Goal: Information Seeking & Learning: Learn about a topic

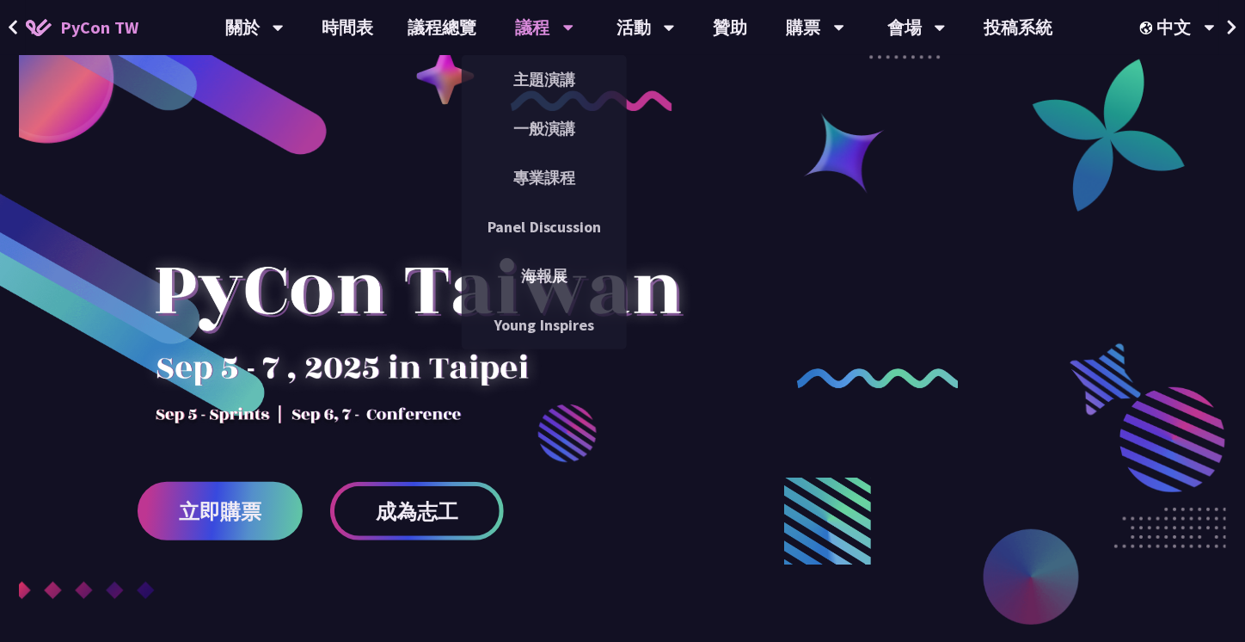
click at [559, 34] on div "議程" at bounding box center [545, 27] width 58 height 55
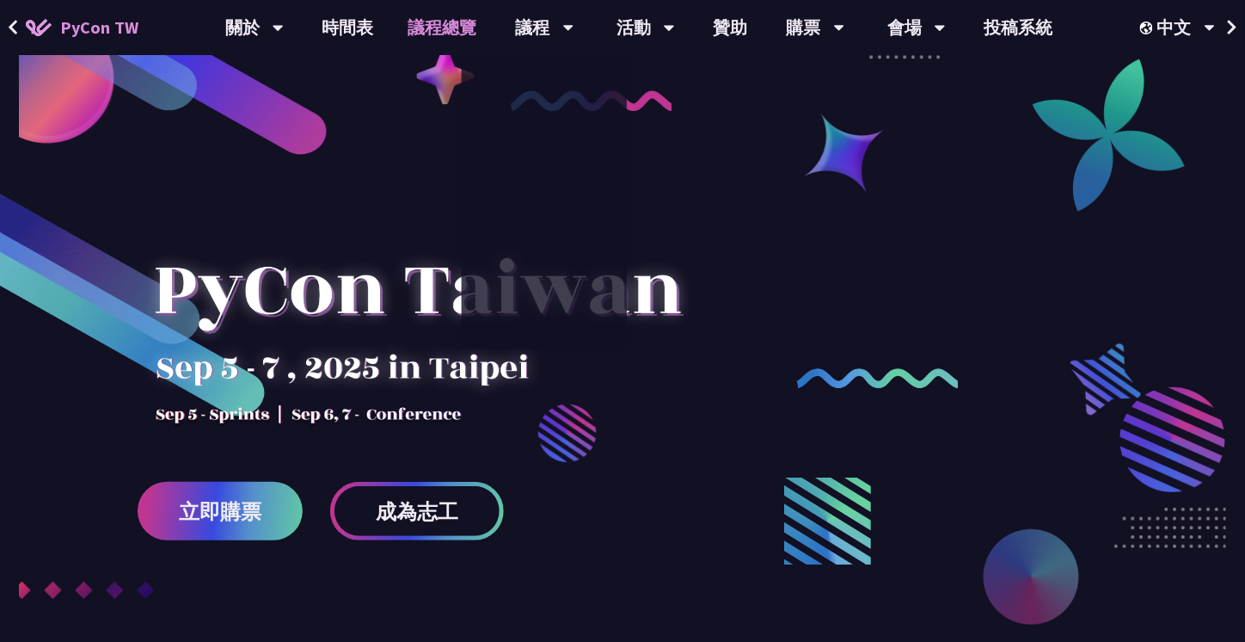
click at [421, 34] on link "議程總覽" at bounding box center [442, 27] width 103 height 55
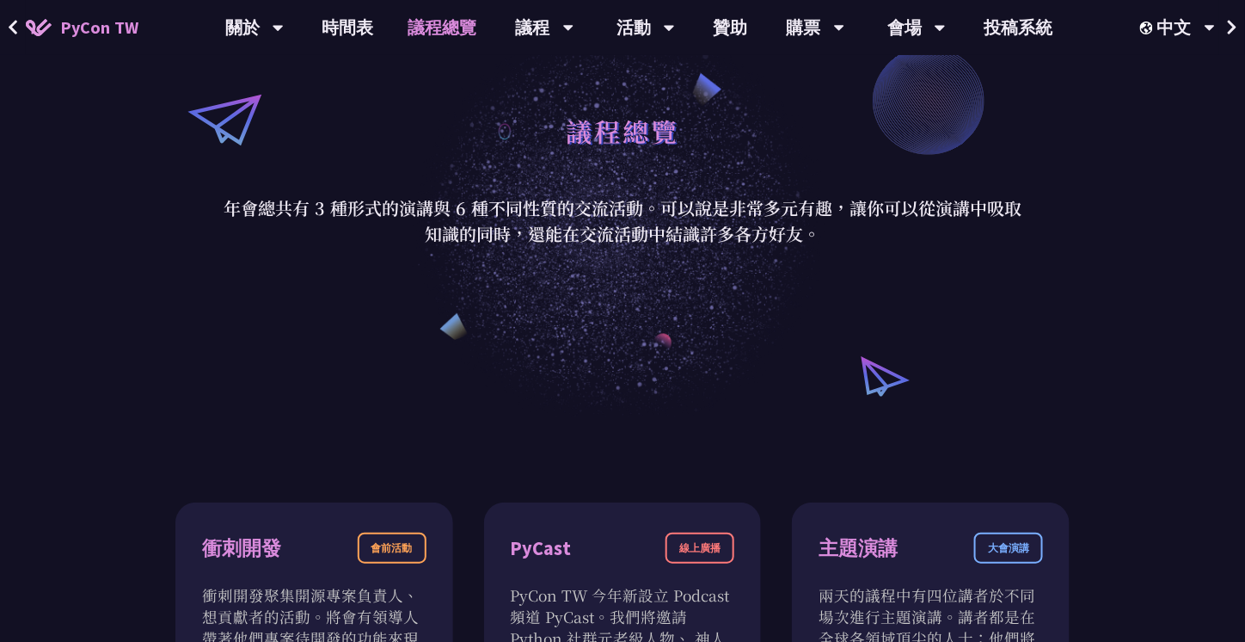
scroll to position [86, 0]
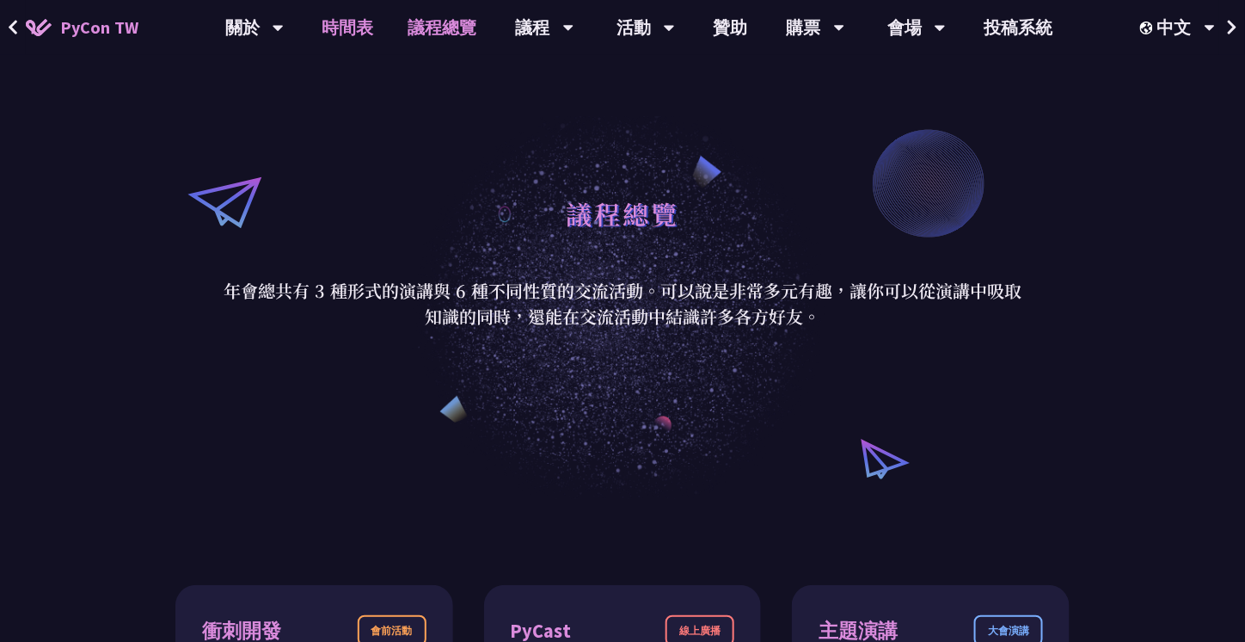
click at [375, 6] on link "時間表" at bounding box center [348, 27] width 86 height 55
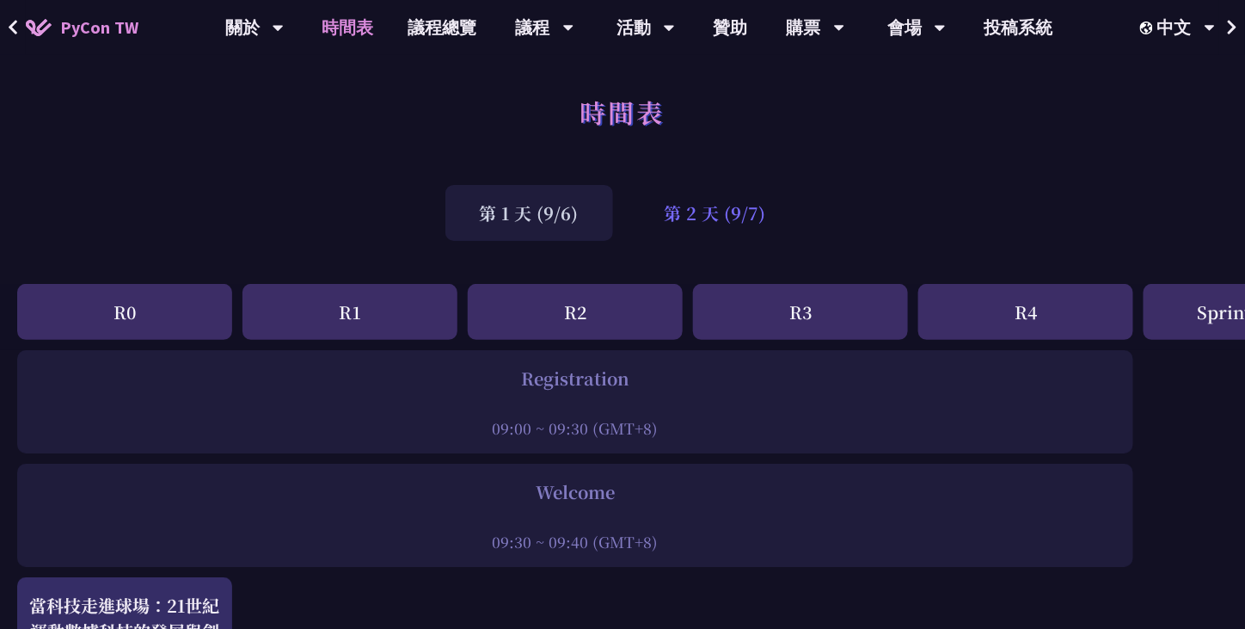
click at [675, 209] on div "第 2 天 (9/7)" at bounding box center [715, 213] width 170 height 56
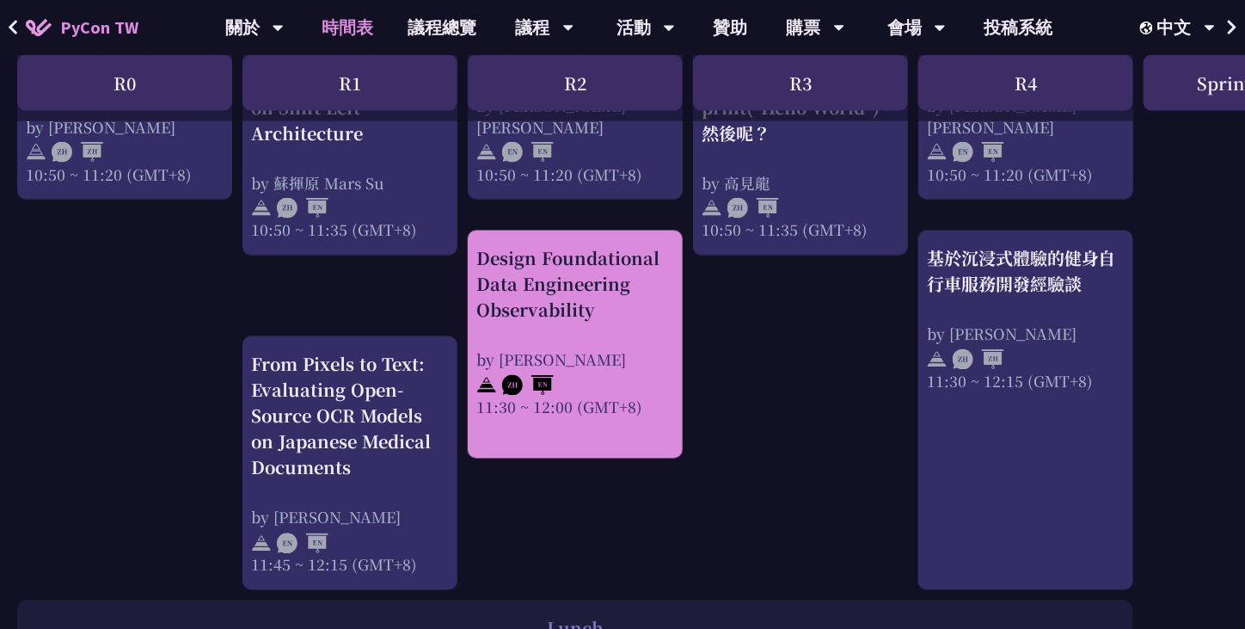
scroll to position [688, 0]
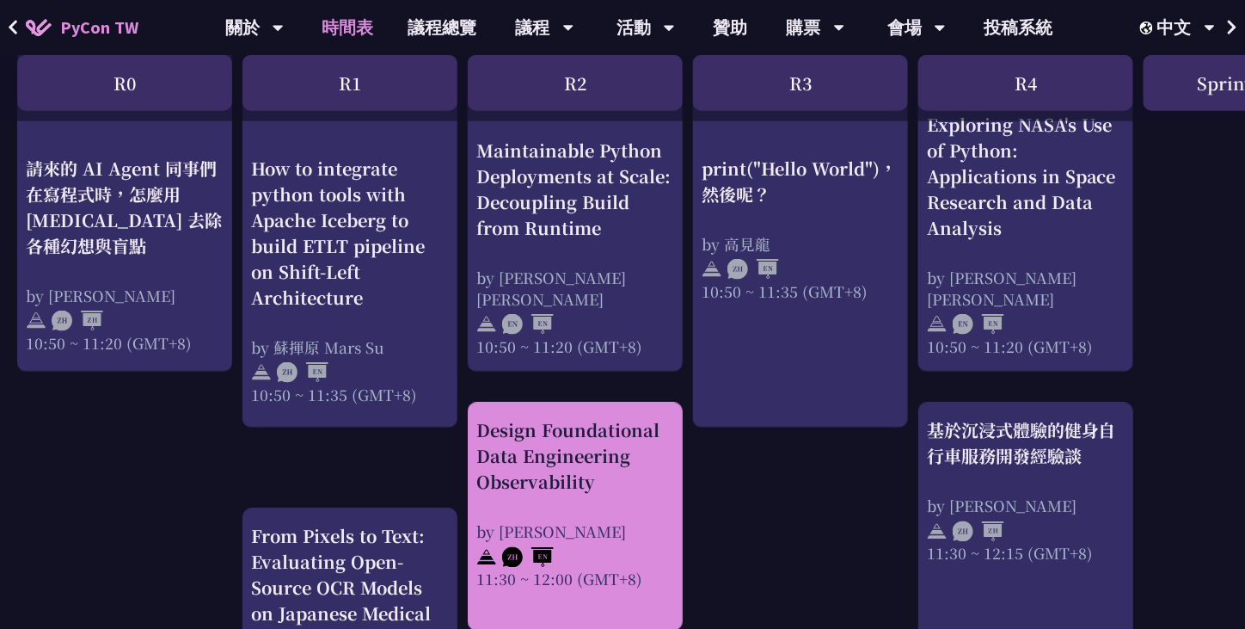
click at [622, 467] on div "Design Foundational Data Engineering Observability" at bounding box center [575, 456] width 198 height 77
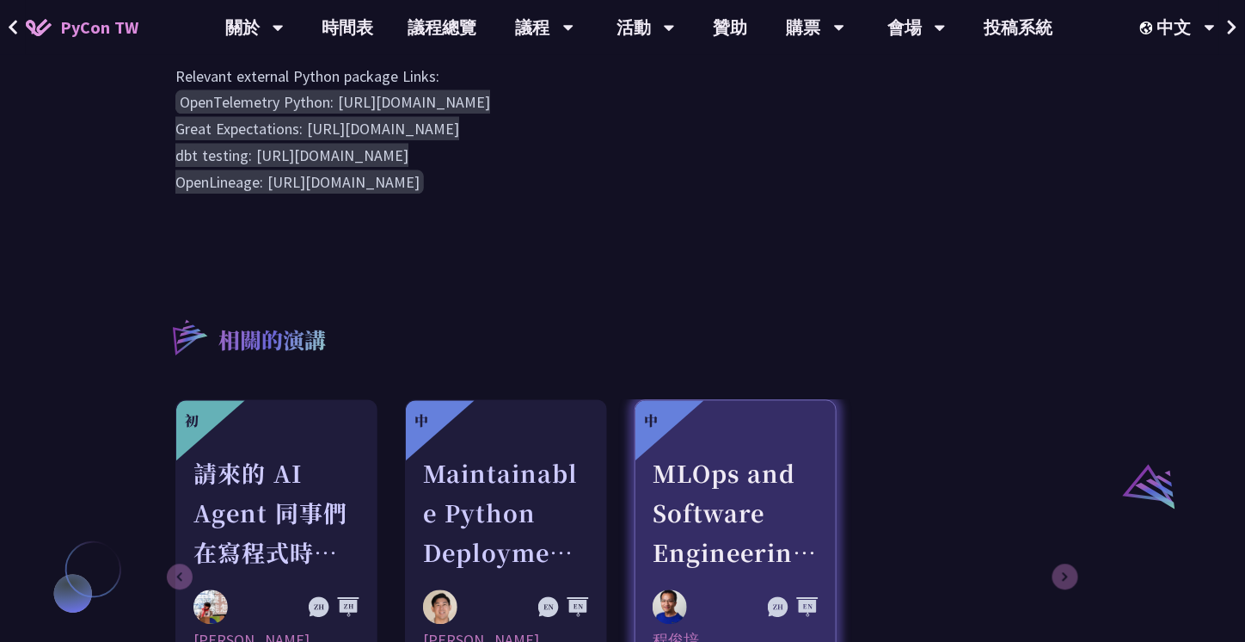
scroll to position [1290, 0]
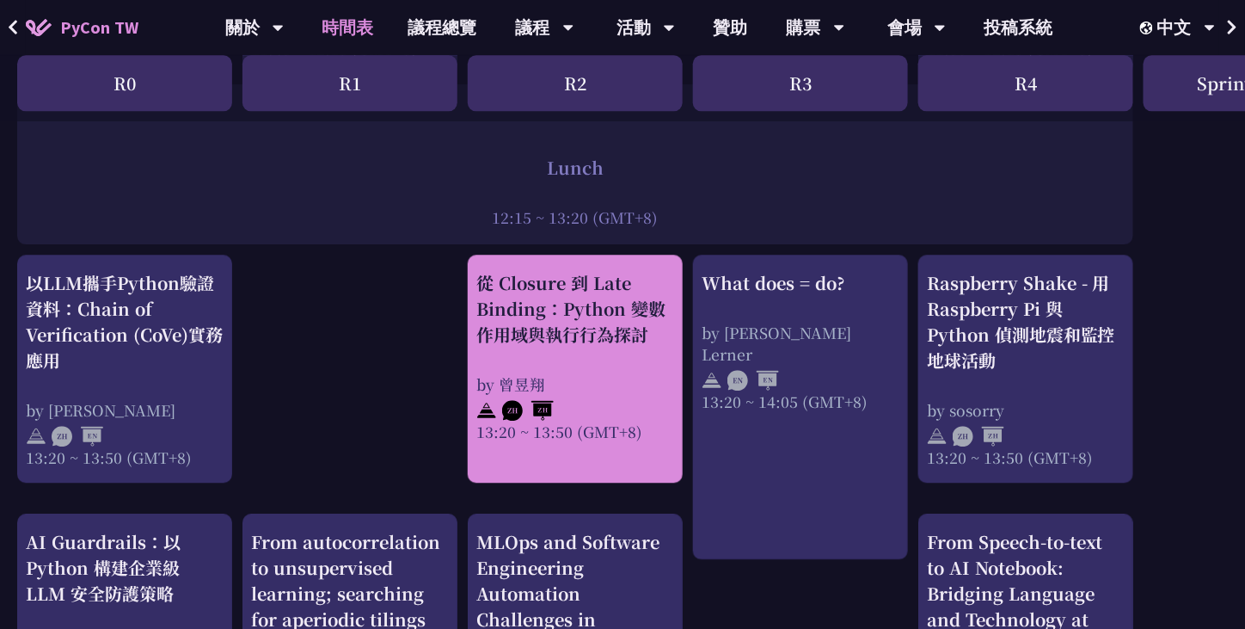
scroll to position [1634, 0]
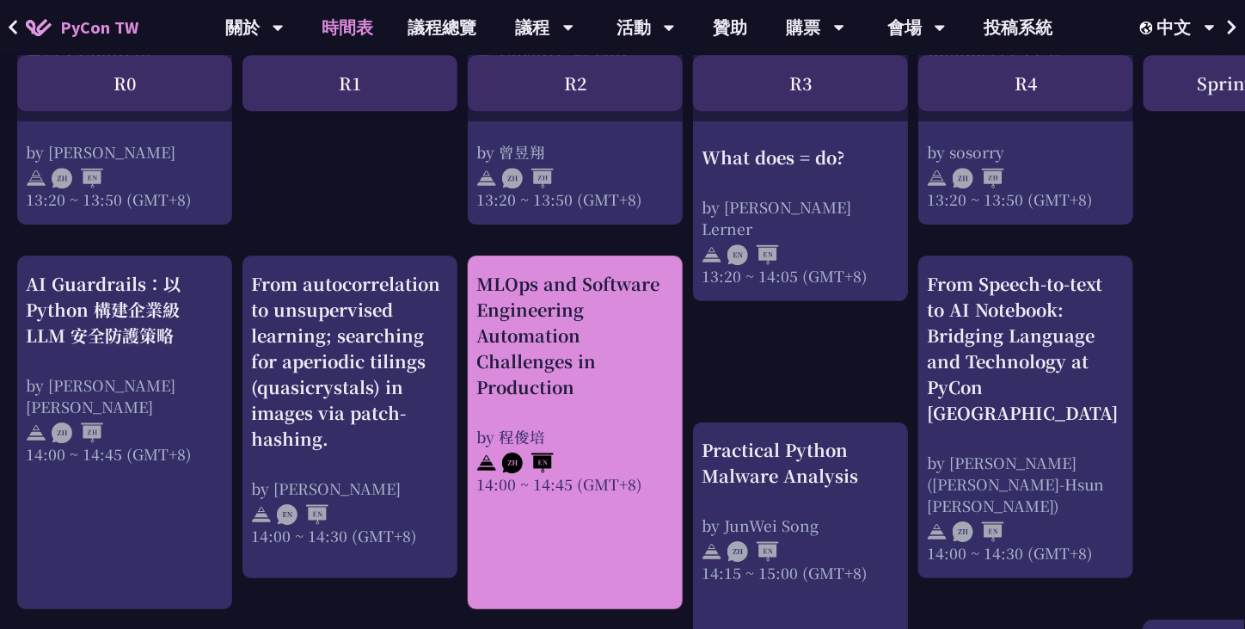
click at [593, 354] on div "MLOps and Software Engineering Automation Challenges in Production" at bounding box center [575, 335] width 198 height 129
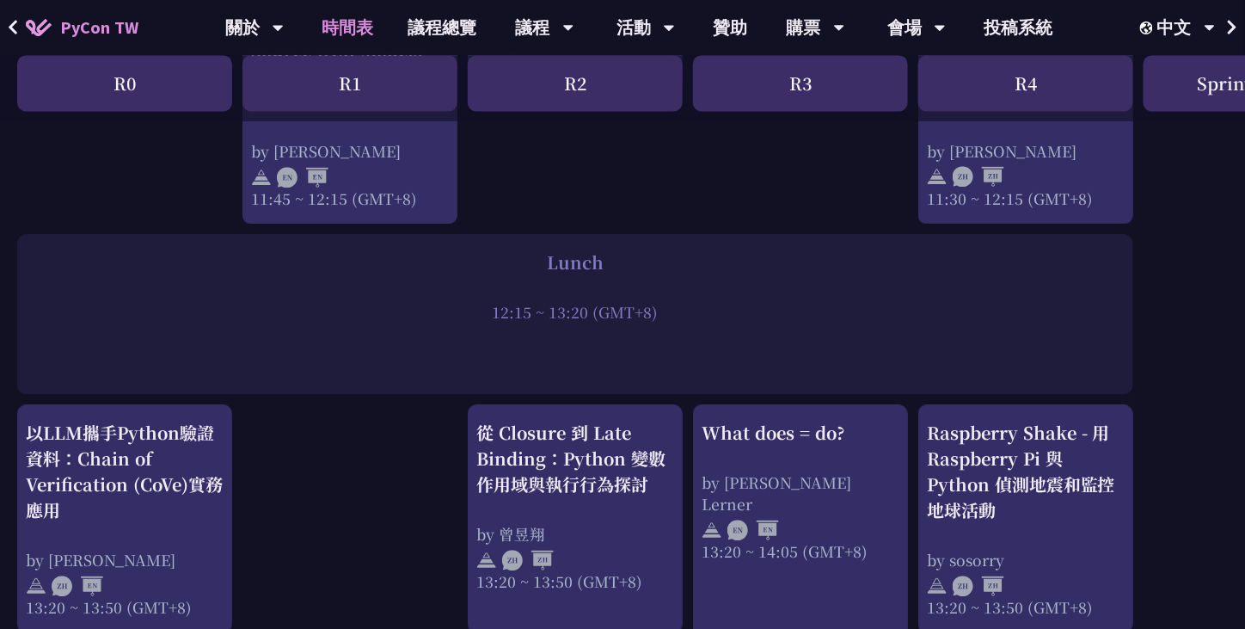
scroll to position [1032, 0]
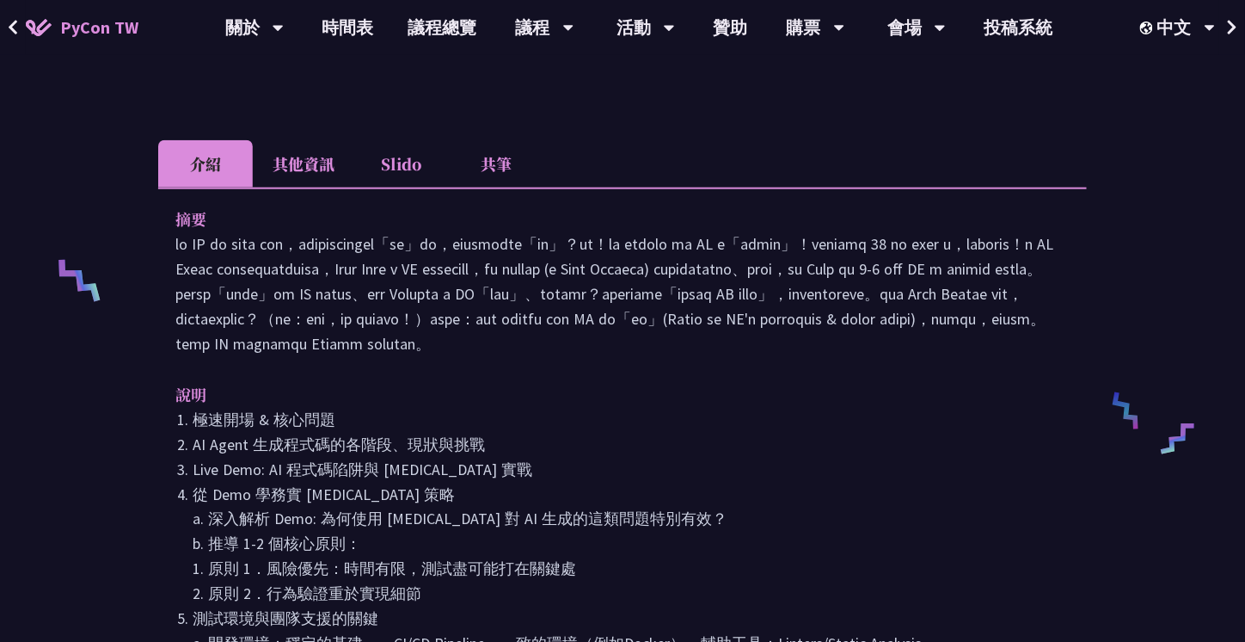
scroll to position [602, 0]
